Goal: Navigation & Orientation: Find specific page/section

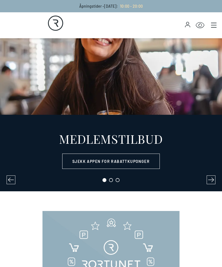
select select "NO"
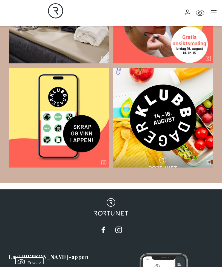
scroll to position [908, 0]
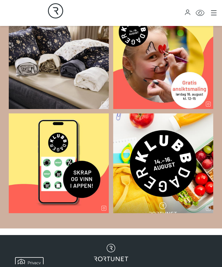
click at [214, 11] on icon "Main menu" at bounding box center [213, 12] width 5 height 5
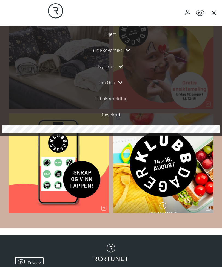
click at [120, 63] on icon at bounding box center [120, 66] width 7 height 7
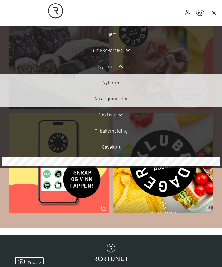
click at [117, 85] on link "Nyheter" at bounding box center [111, 82] width 18 height 6
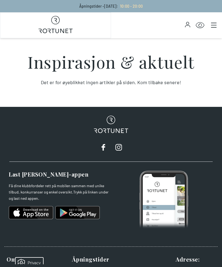
click at [212, 24] on icon "Main menu" at bounding box center [213, 24] width 5 height 5
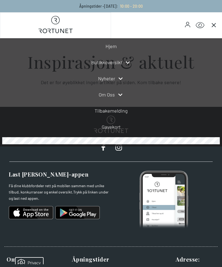
click at [121, 80] on icon at bounding box center [120, 79] width 7 height 7
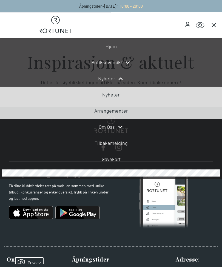
click at [115, 112] on link "Arrangementer" at bounding box center [111, 111] width 34 height 6
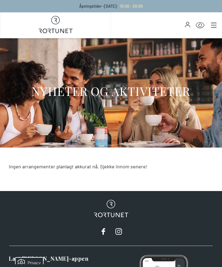
click at [59, 22] on icon at bounding box center [55, 20] width 8 height 8
select select "NO"
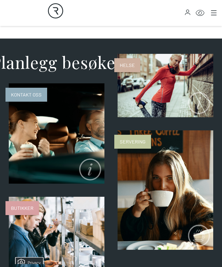
scroll to position [433, 0]
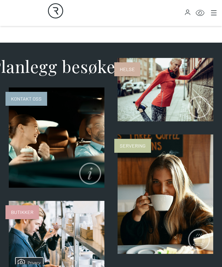
click at [38, 99] on span "Kontakt oss" at bounding box center [26, 99] width 42 height 14
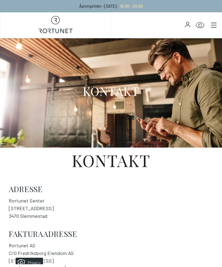
click at [56, 19] on icon at bounding box center [55, 20] width 3 height 4
select select "NO"
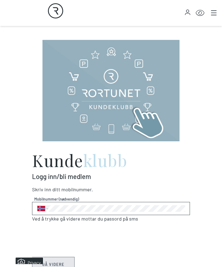
scroll to position [171, 0]
click at [151, 111] on img at bounding box center [110, 91] width 137 height 102
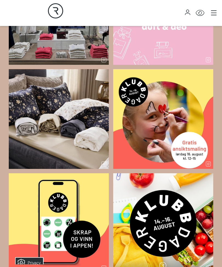
scroll to position [851, 0]
